Goal: Transaction & Acquisition: Book appointment/travel/reservation

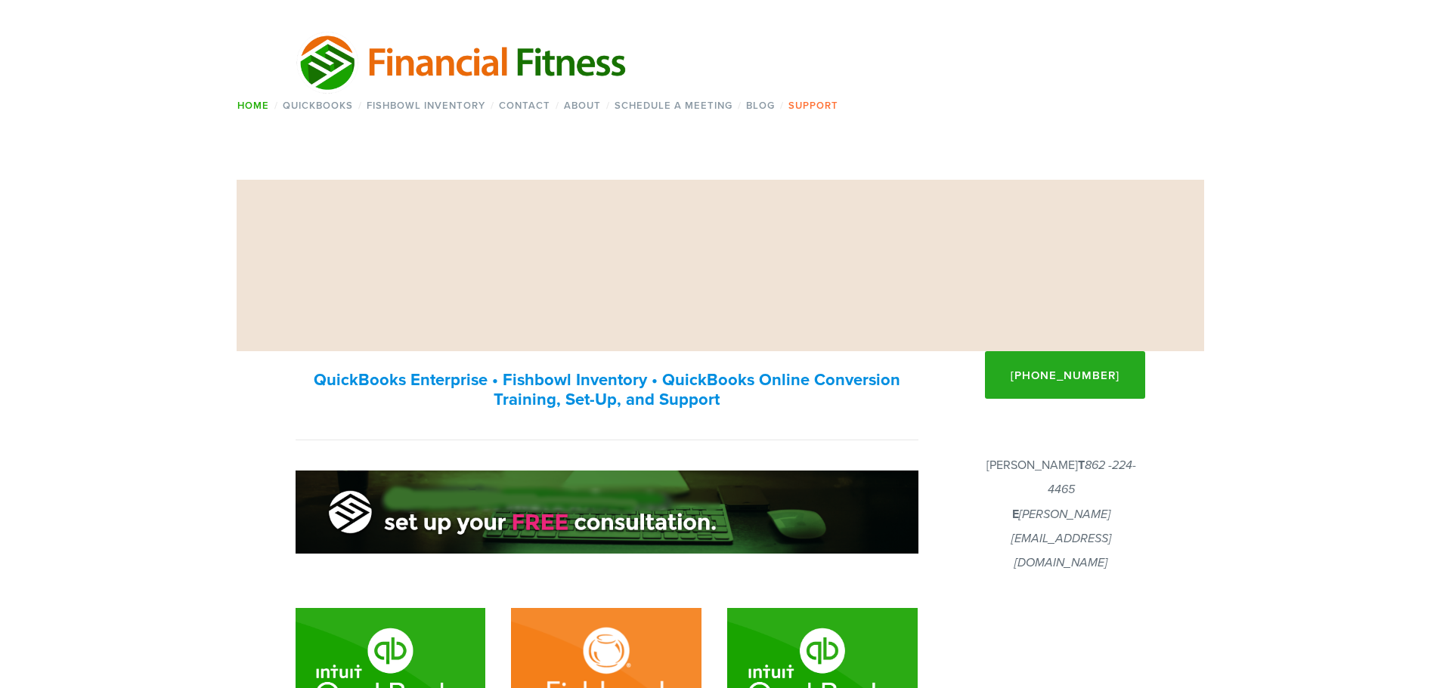
click at [818, 104] on link "Support" at bounding box center [814, 105] width 60 height 22
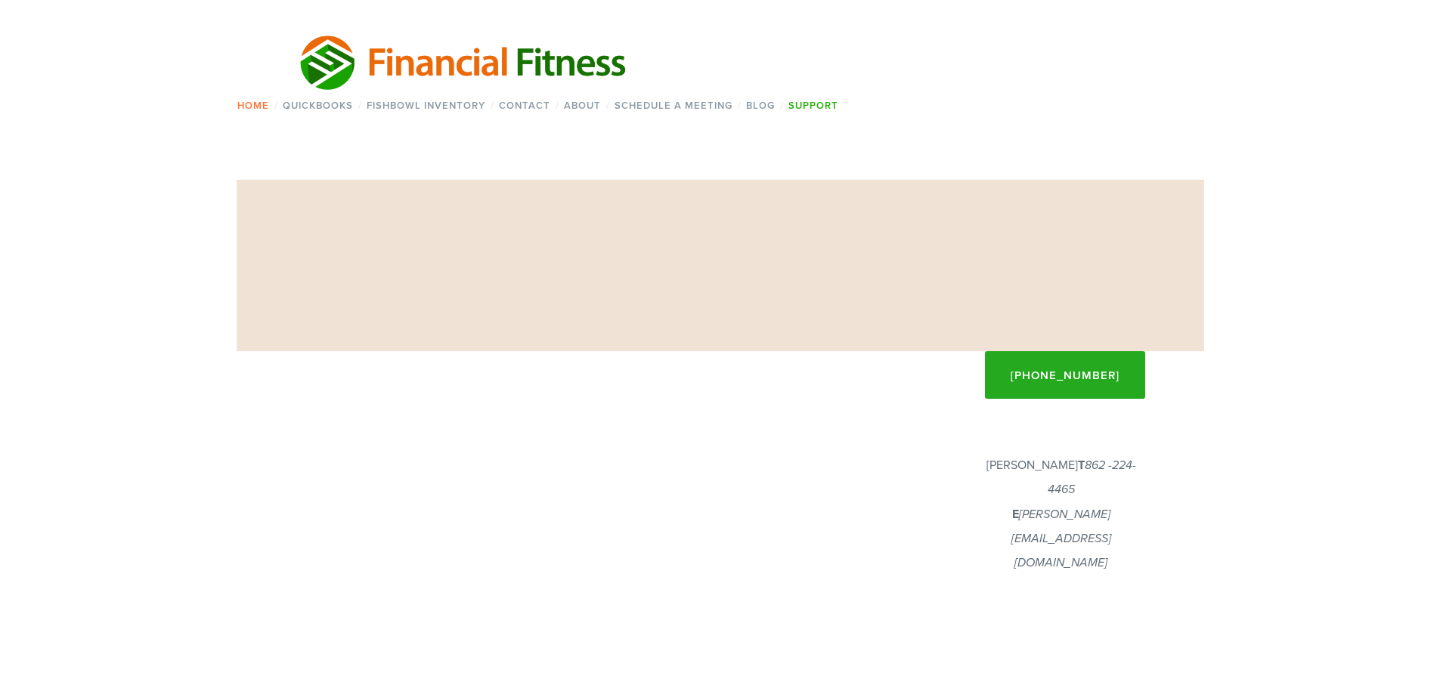
click at [254, 102] on link "Home" at bounding box center [254, 105] width 42 height 22
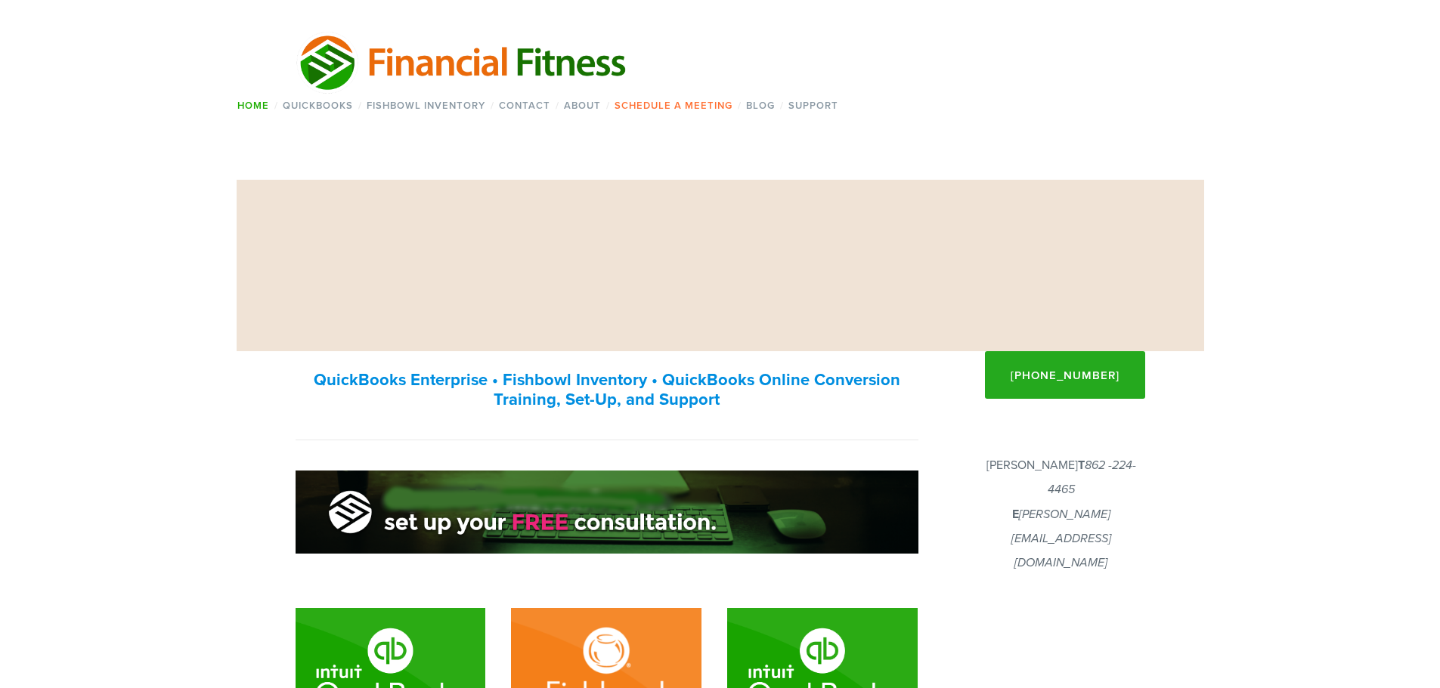
click at [660, 104] on link "Schedule a Meeting" at bounding box center [674, 105] width 128 height 22
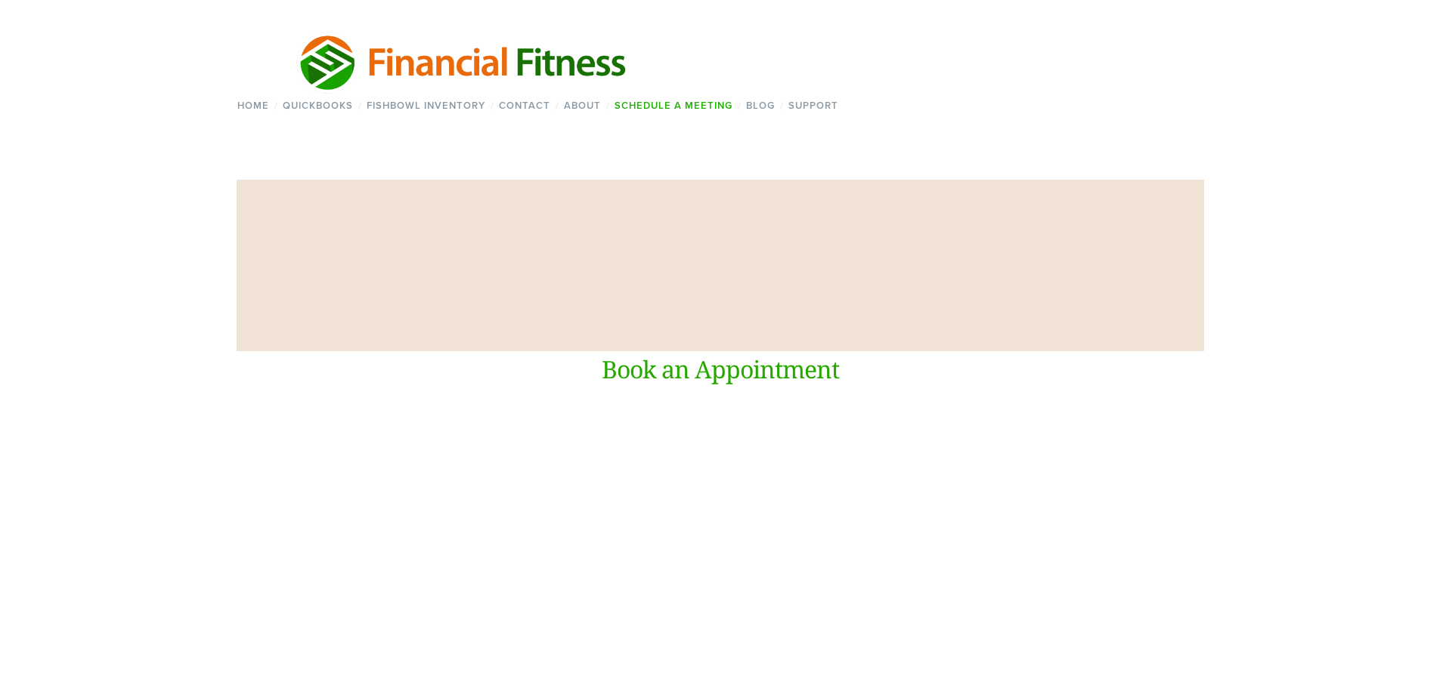
click at [726, 356] on h1 "Book an Appointment" at bounding box center [719, 369] width 849 height 36
click at [726, 367] on h1 "Book an Appointment" at bounding box center [719, 369] width 849 height 36
click at [599, 259] on h1 "Schedule a Meeting" at bounding box center [720, 265] width 850 height 37
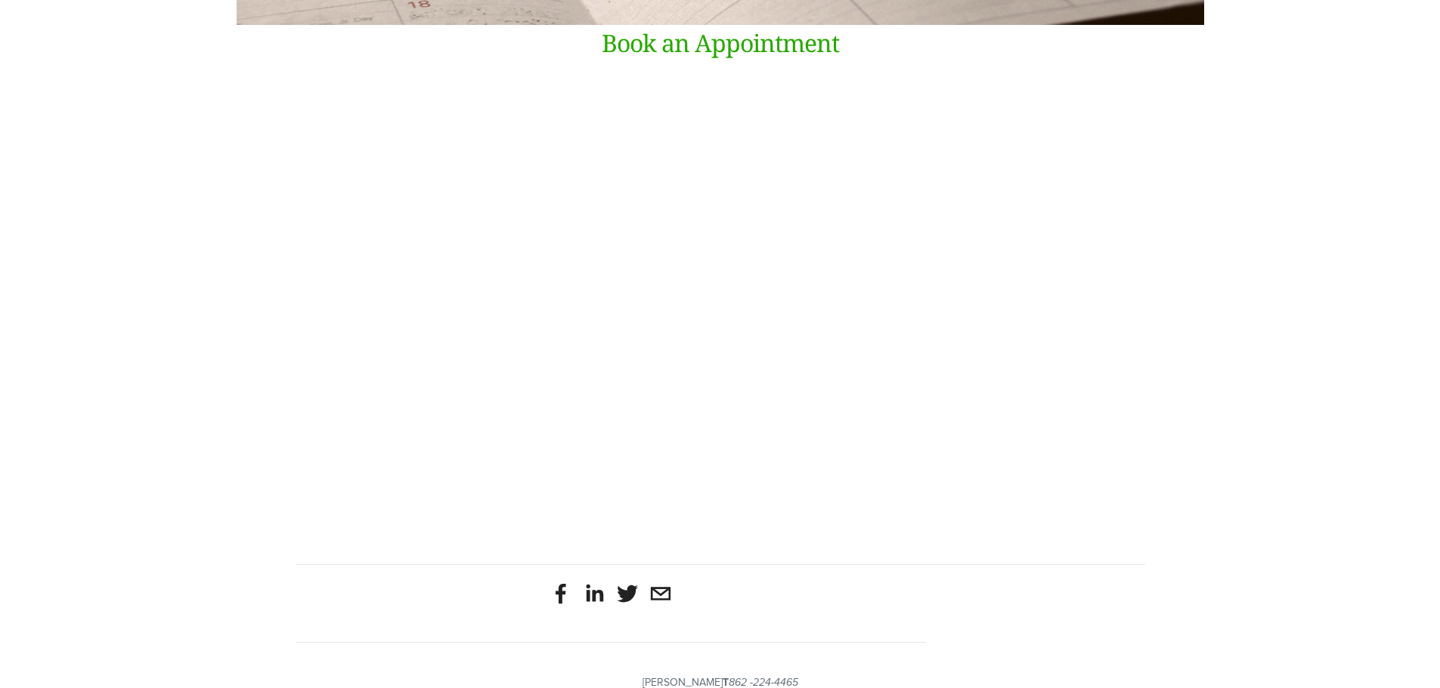
scroll to position [453, 0]
